Goal: Information Seeking & Learning: Understand process/instructions

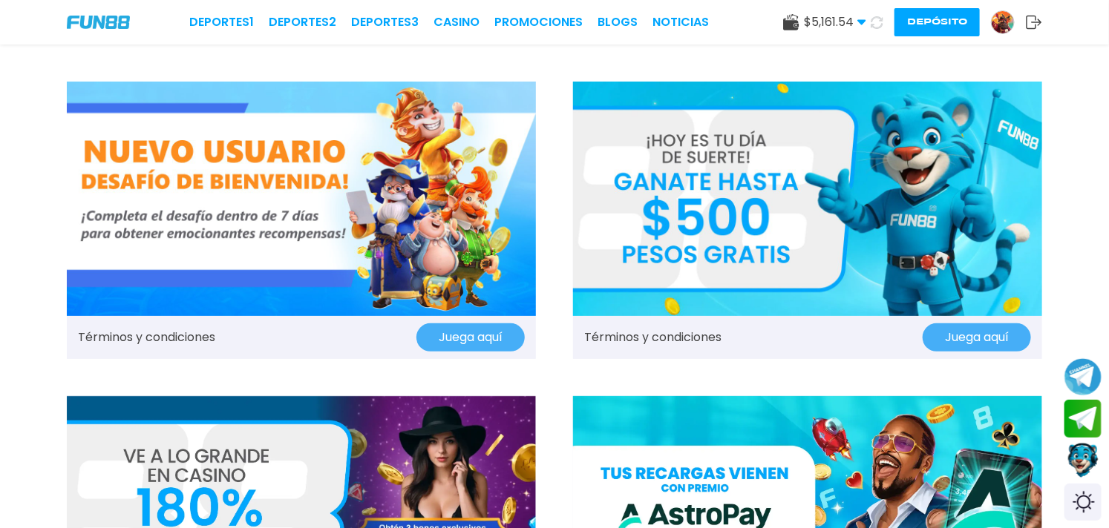
click at [712, 199] on img at bounding box center [807, 199] width 469 height 235
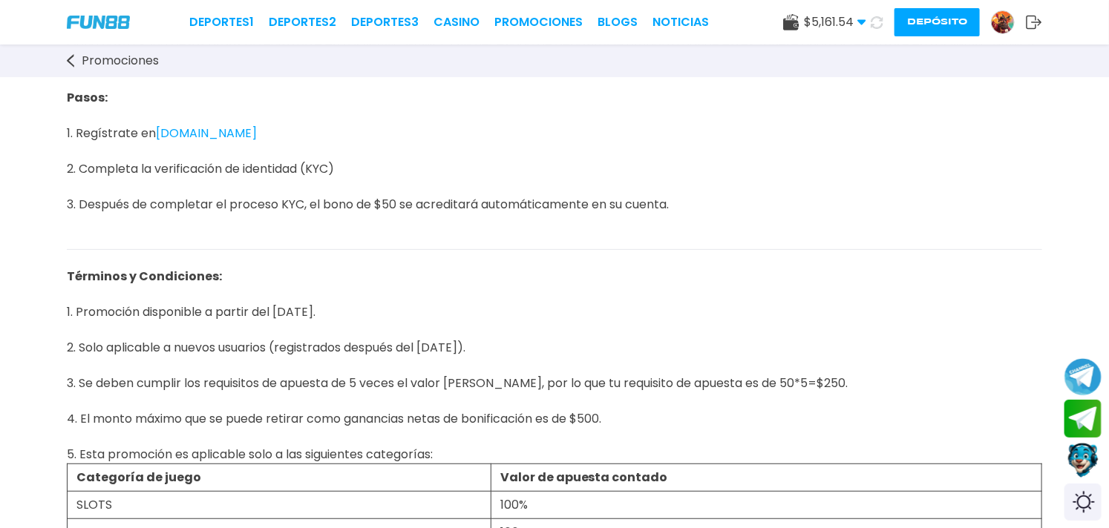
scroll to position [329, 0]
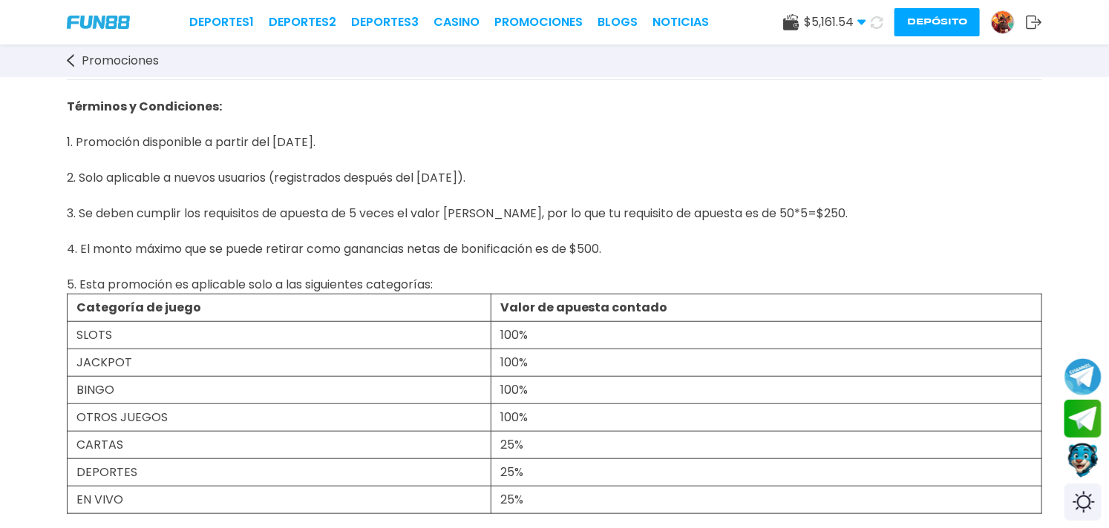
click at [83, 135] on span "Términos y Condiciones: 1. Promoción disponible a partir del [DATE]. 2. Solo ap…" at bounding box center [457, 195] width 781 height 195
drag, startPoint x: 68, startPoint y: 100, endPoint x: 496, endPoint y: 174, distance: 434.4
click at [496, 174] on p "Términos y Condiciones: 1. Promoción disponible a partir del [DATE]. 2. Solo ap…" at bounding box center [554, 187] width 975 height 214
copy span "Términos y Condiciones: 1. Promoción disponible a partir del [DATE]. 2. Solo ap…"
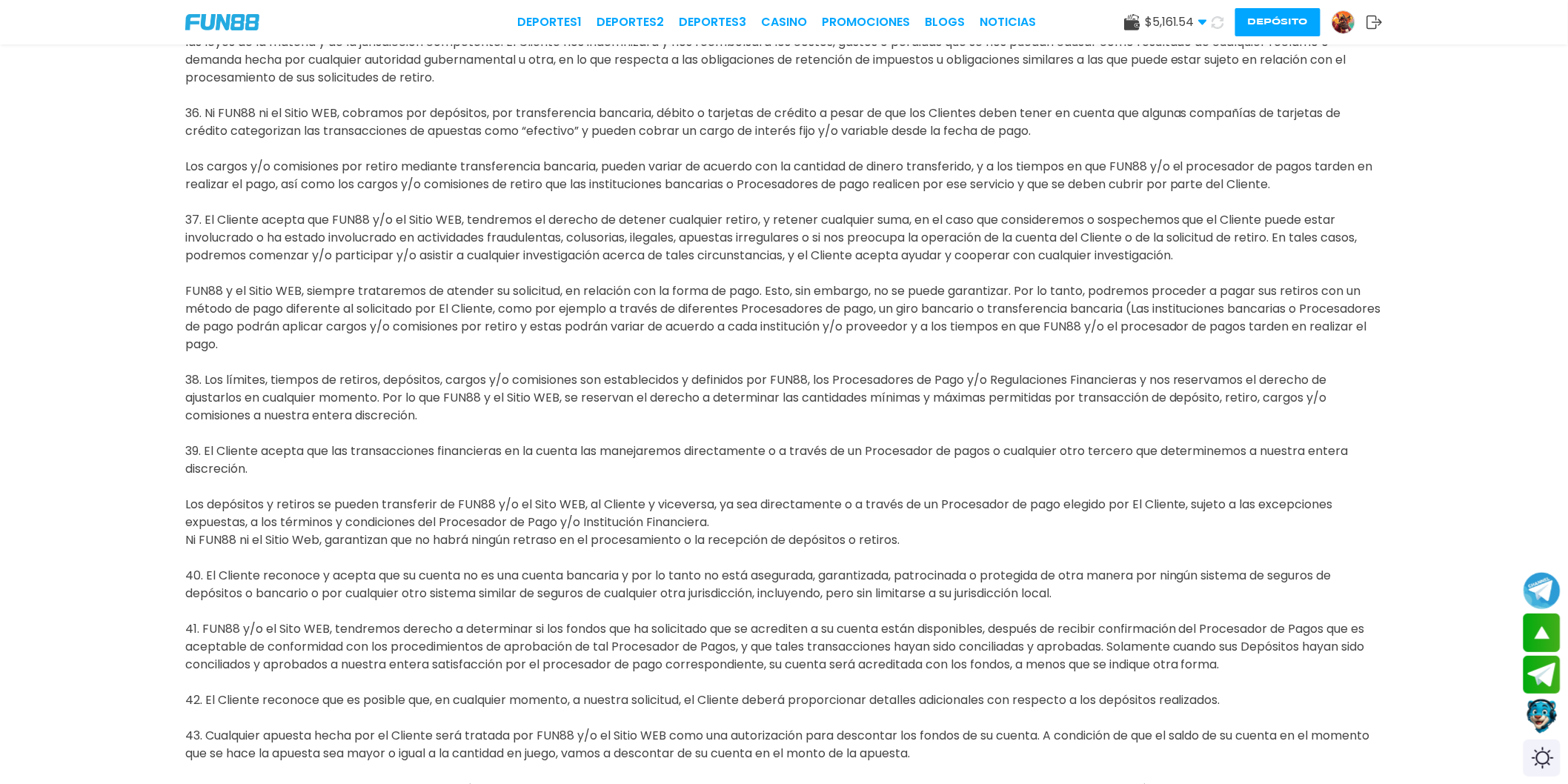
scroll to position [4200, 0]
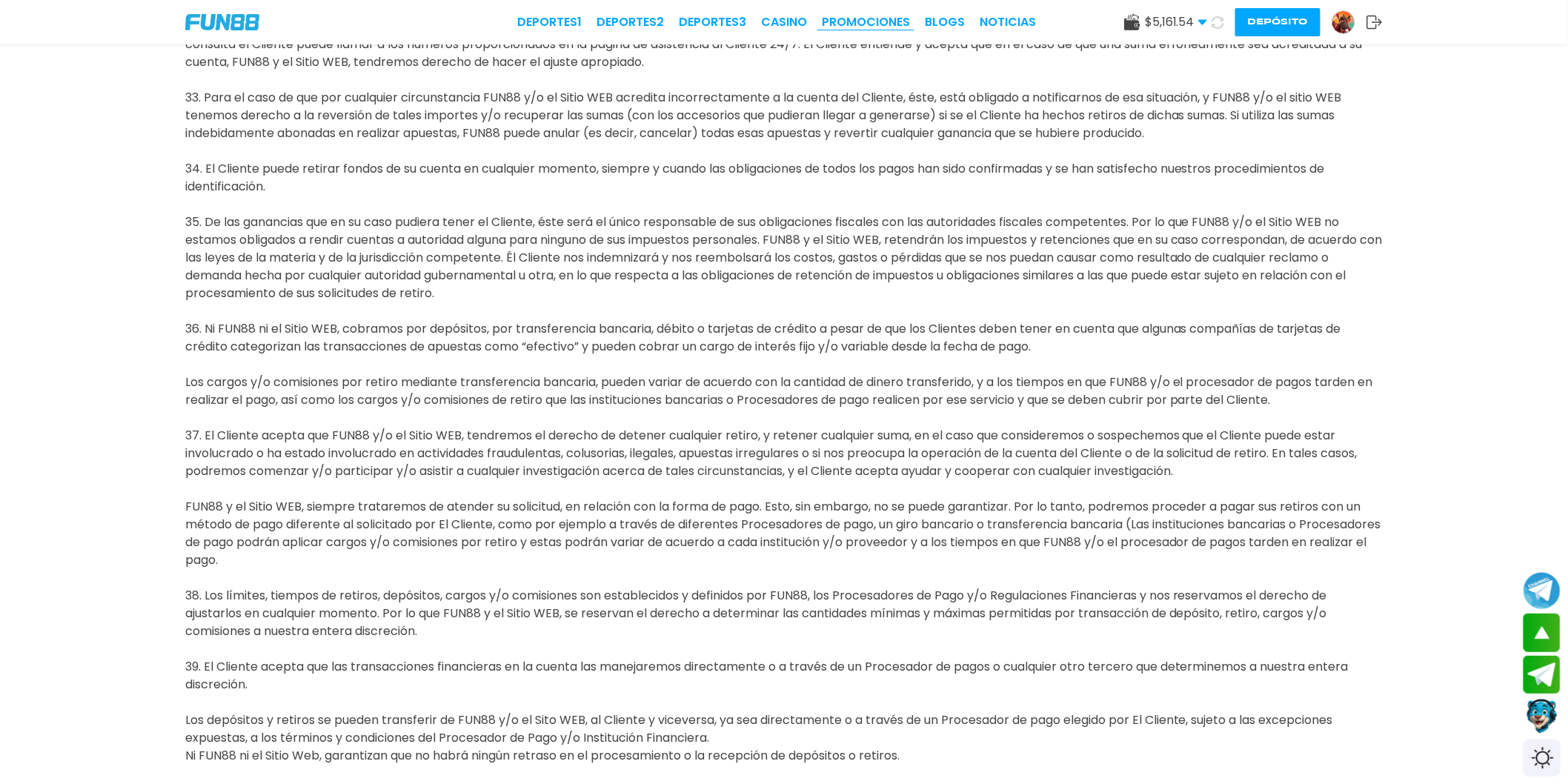
click at [872, 15] on link "Promociones" at bounding box center [866, 22] width 88 height 18
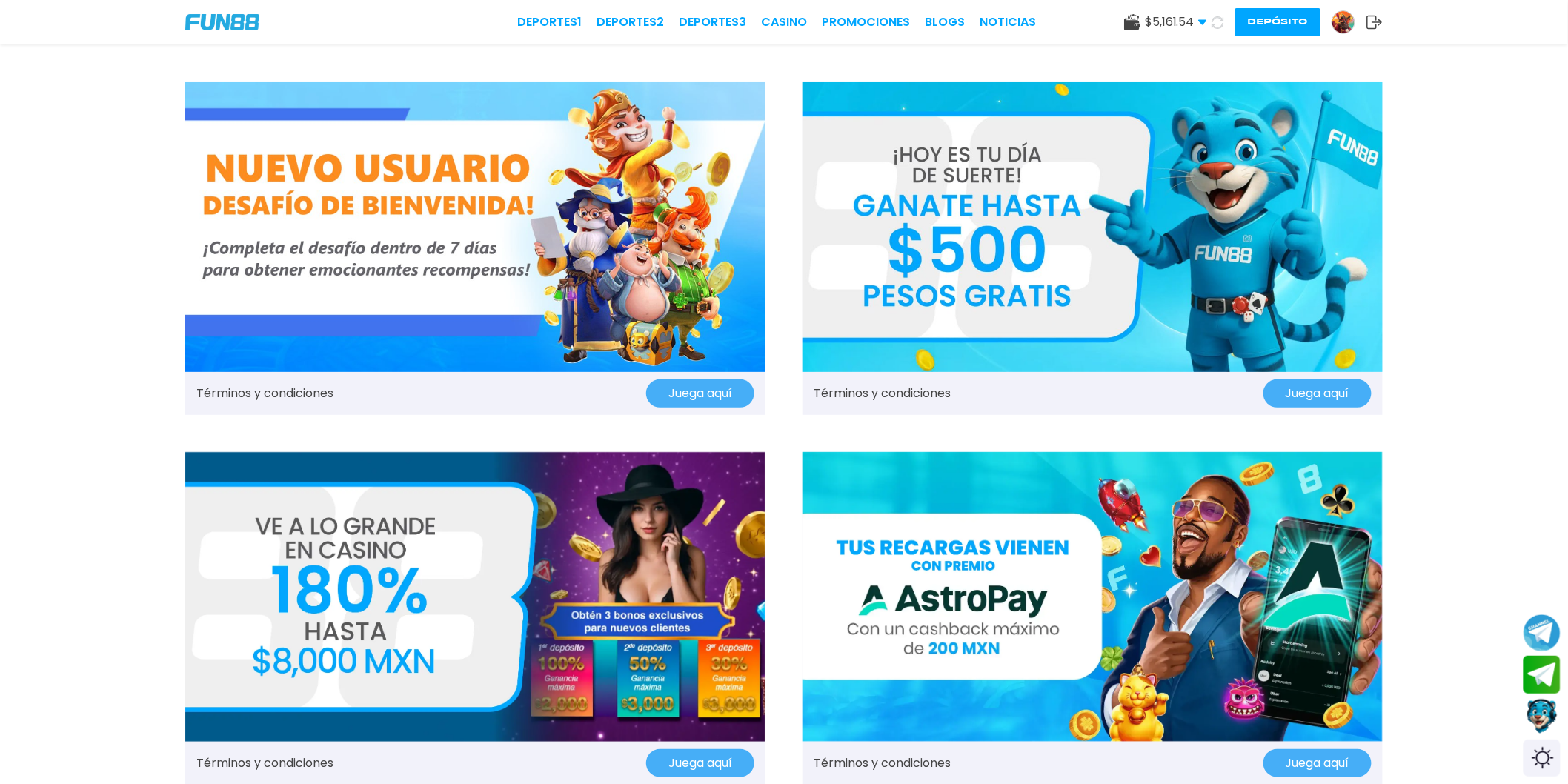
click at [915, 240] on img at bounding box center [1093, 227] width 580 height 291
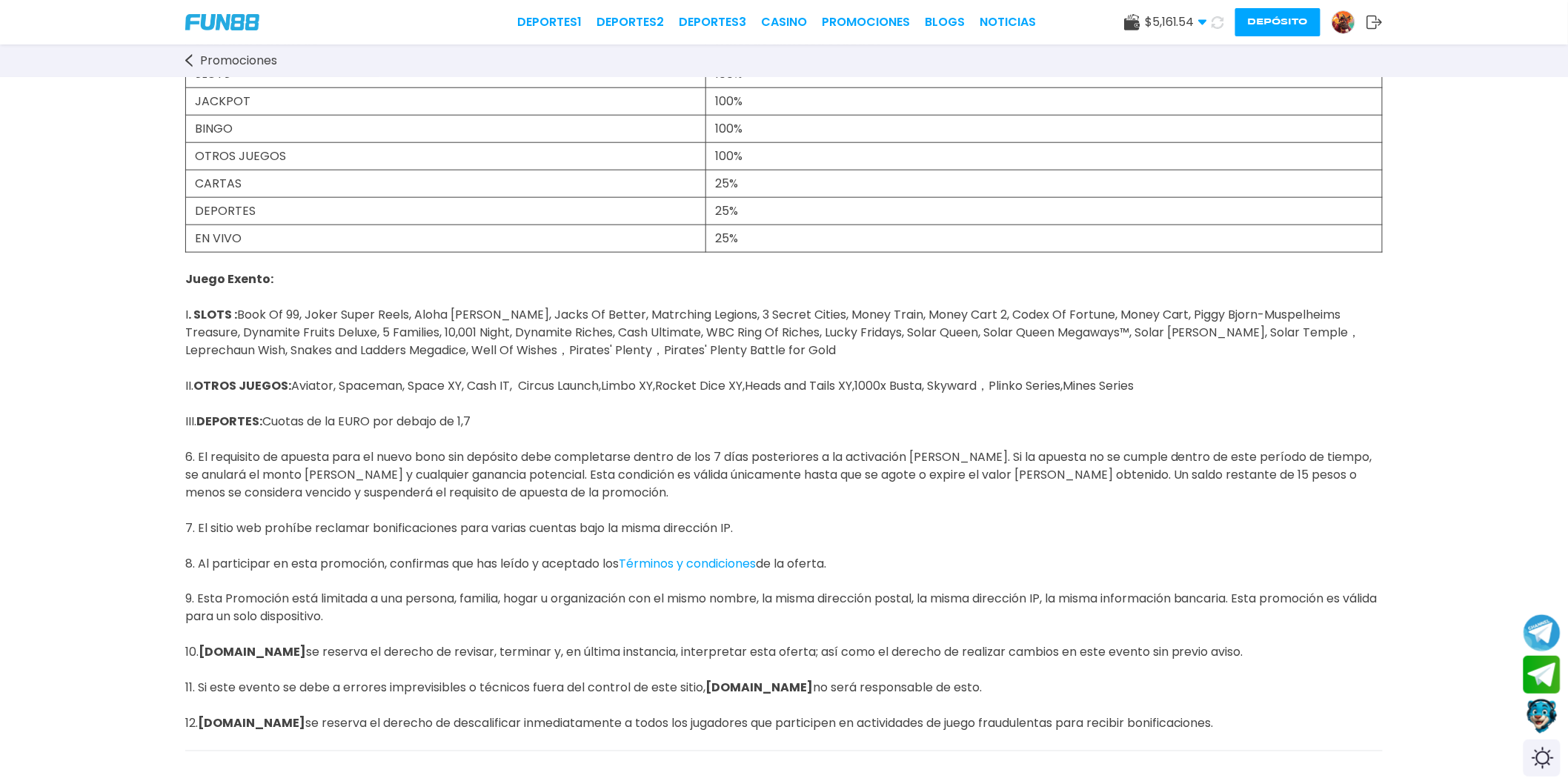
scroll to position [658, 0]
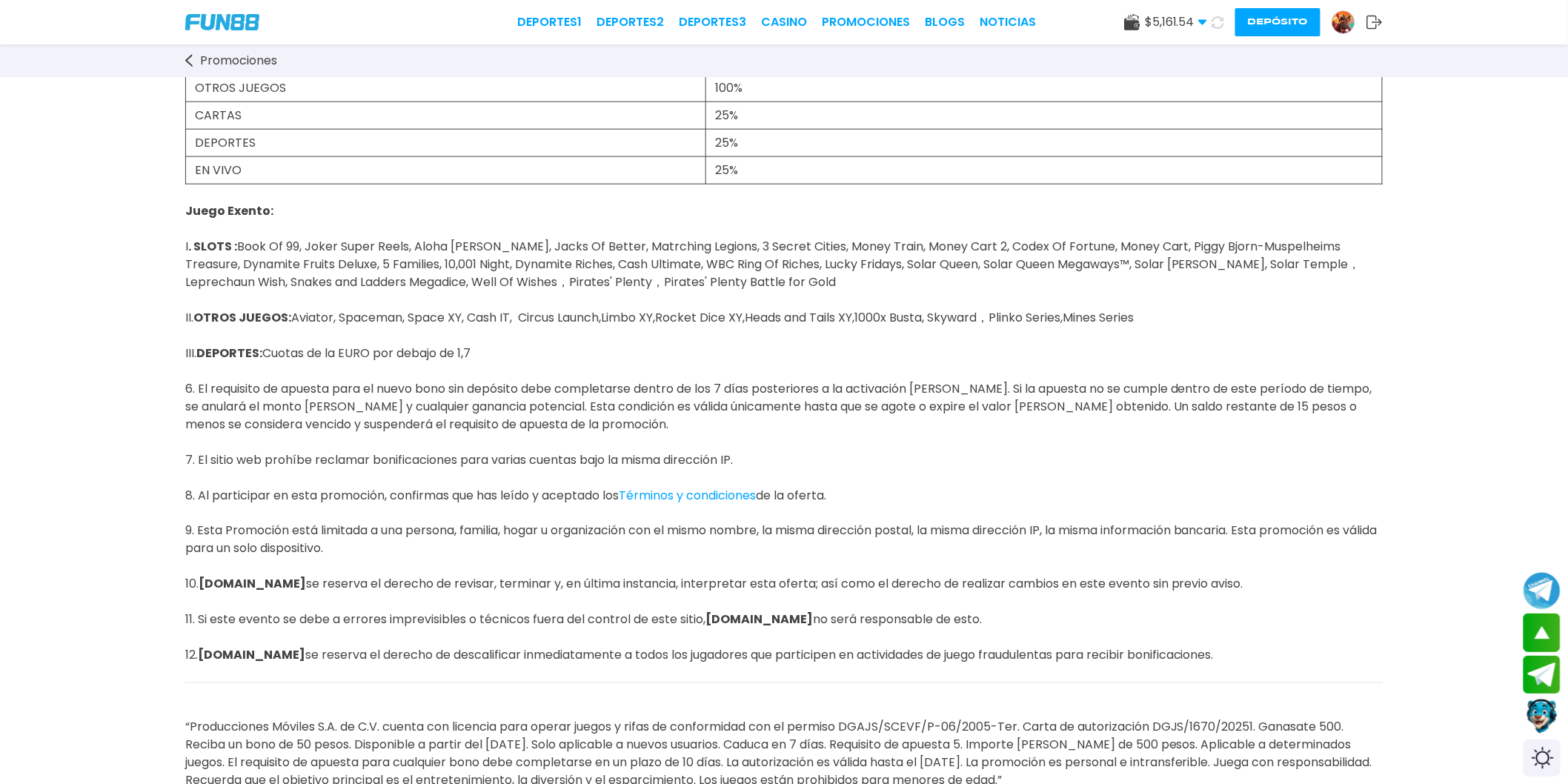
drag, startPoint x: 202, startPoint y: 528, endPoint x: 400, endPoint y: 548, distance: 199.0
click at [400, 548] on p "Juego Exento: I . SLOTS : Book Of 99, Joker Super Reels, Aloha King Elvis, Jack…" at bounding box center [784, 433] width 1197 height 498
click at [308, 544] on span "Juego Exento: I . SLOTS : Book Of 99, Joker Super Reels, Aloha King Elvis, Jack…" at bounding box center [782, 442] width 1192 height 479
drag, startPoint x: 201, startPoint y: 530, endPoint x: 370, endPoint y: 550, distance: 170.2
click at [370, 550] on p "Juego Exento: I . SLOTS : Book Of 99, Joker Super Reels, Aloha King Elvis, Jack…" at bounding box center [784, 433] width 1197 height 498
